Goal: Task Accomplishment & Management: Use online tool/utility

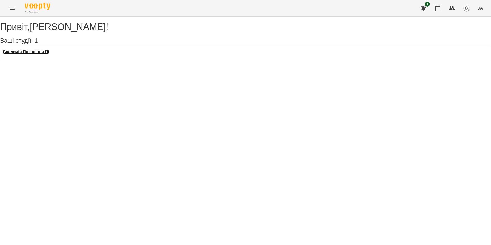
click at [33, 54] on h3 "Академія Покоління ІТ" at bounding box center [26, 52] width 46 height 5
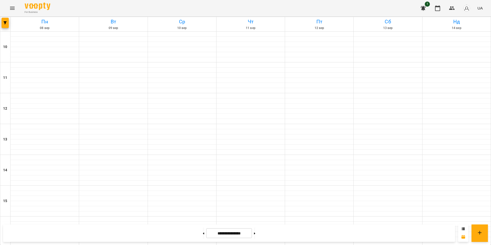
scroll to position [210, 0]
click at [203, 232] on button at bounding box center [203, 233] width 1 height 11
click at [203, 231] on button at bounding box center [203, 233] width 1 height 11
click at [203, 233] on button at bounding box center [203, 233] width 1 height 11
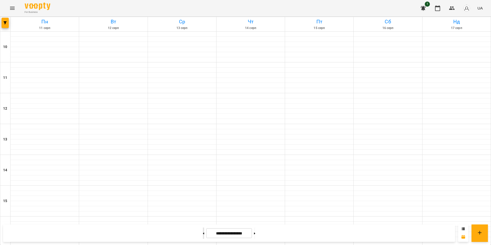
click at [203, 234] on button at bounding box center [203, 233] width 1 height 11
type input "**********"
